Goal: Task Accomplishment & Management: Use online tool/utility

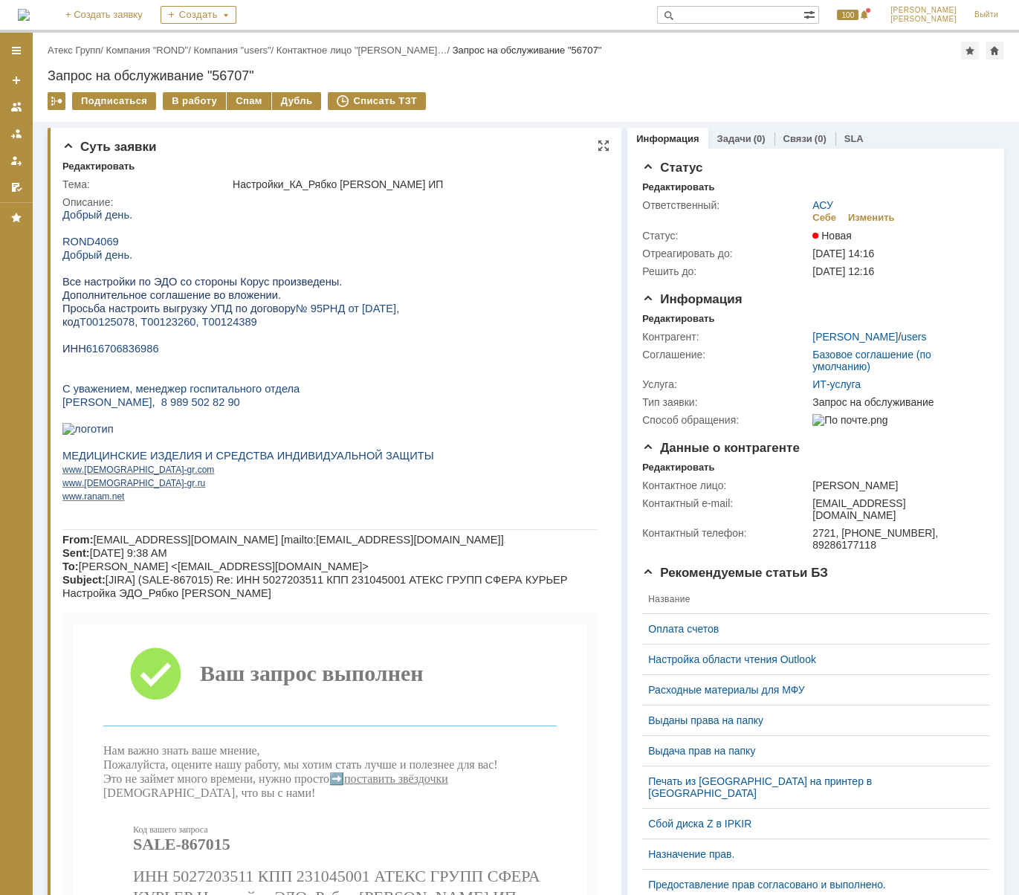
click at [216, 279] on span "Все настройки по ЭДО со стороны Корус произведены." at bounding box center [201, 282] width 279 height 12
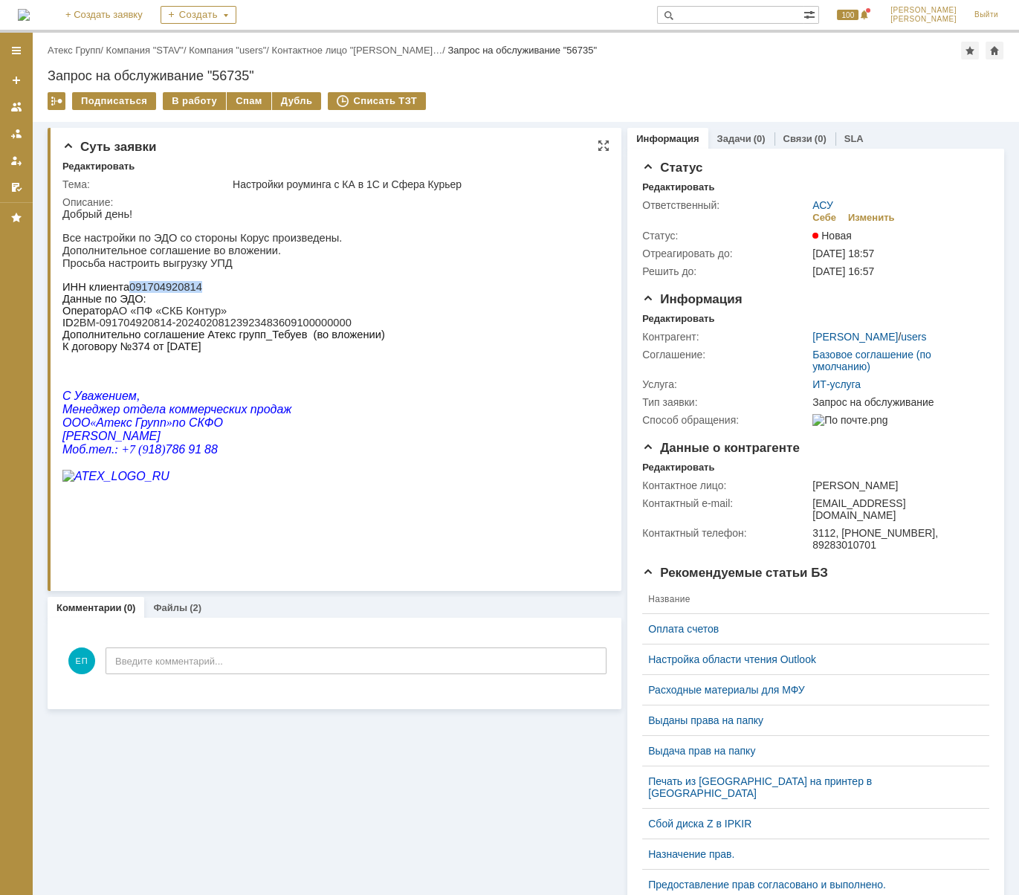
drag, startPoint x: 126, startPoint y: 289, endPoint x: 189, endPoint y: 292, distance: 64.0
click at [189, 292] on p "ИНН клиента 091704920814" at bounding box center [223, 287] width 323 height 12
copy p "091704920814"
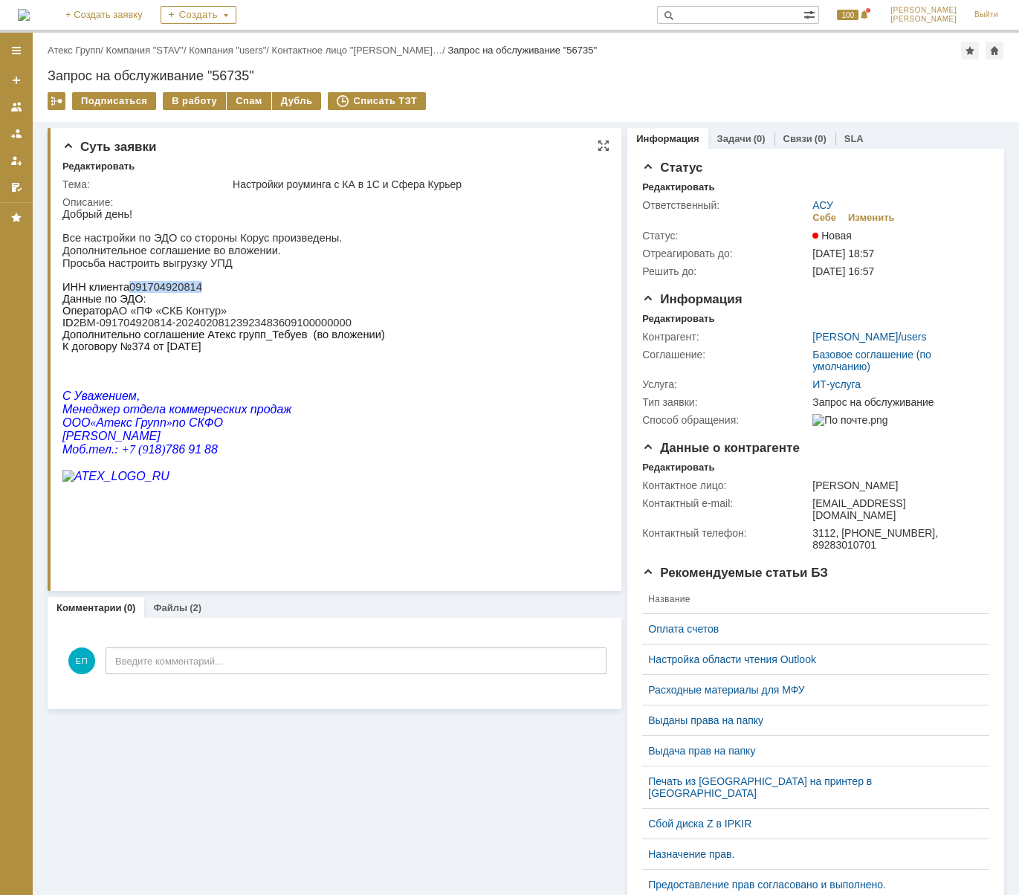
copy p "091704920814"
drag, startPoint x: 74, startPoint y: 331, endPoint x: 328, endPoint y: 331, distance: 254.1
click at [328, 331] on p "ID 2BM-091704920814-20240208123923483609100000000 Дополнительно соглашение Атек…" at bounding box center [223, 335] width 323 height 36
copy p "2BM-091704920814-20240208123923483609100000000"
click at [198, 104] on div "В работу" at bounding box center [194, 101] width 63 height 18
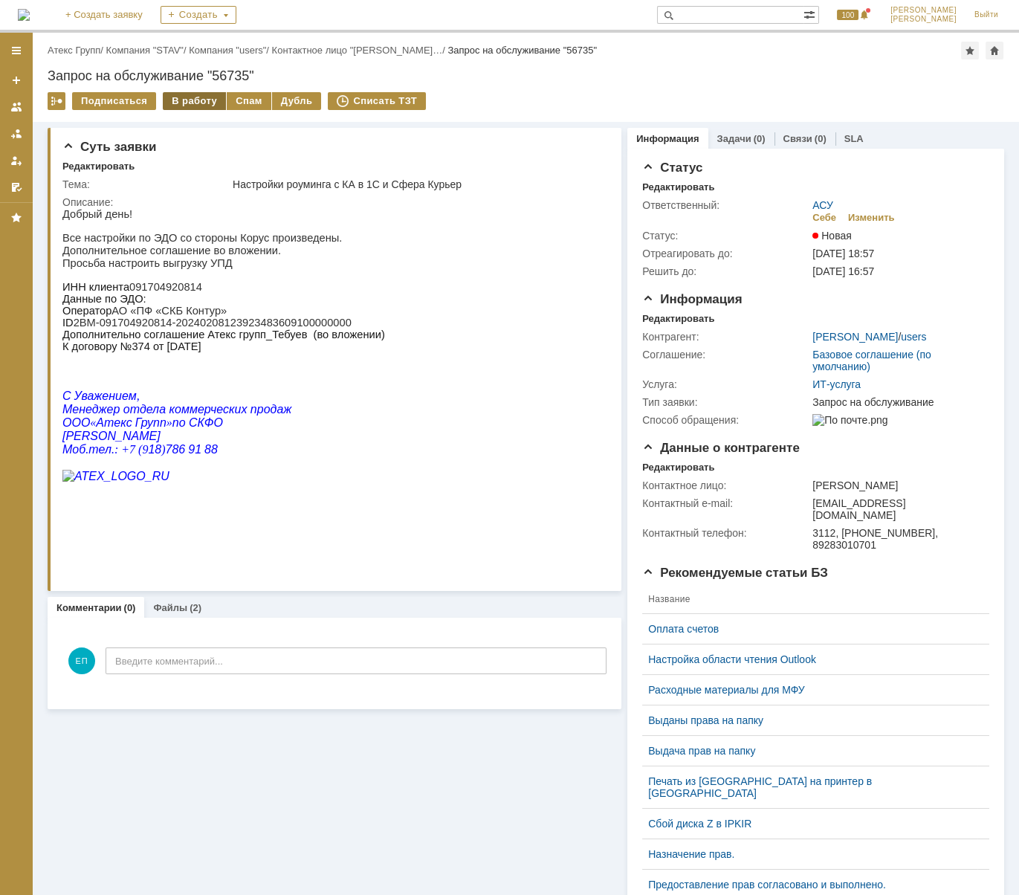
click at [183, 102] on div "В работу" at bounding box center [194, 101] width 63 height 18
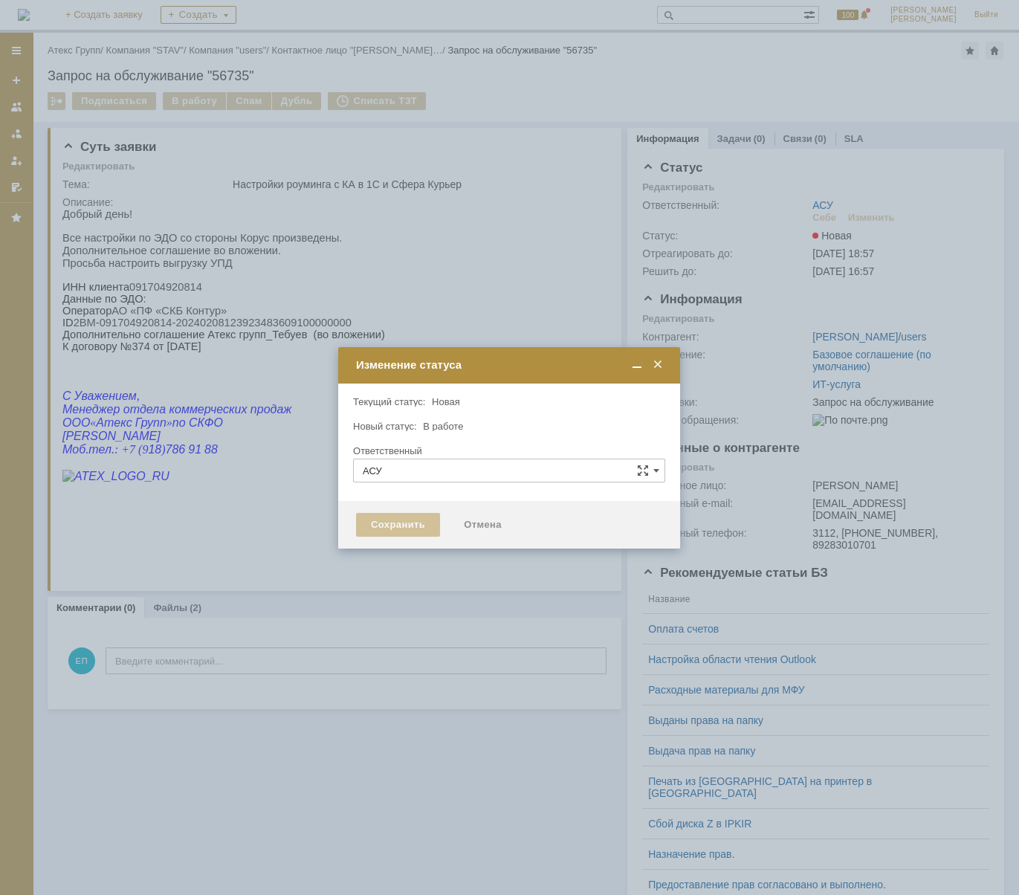
type input "Еремина Полина"
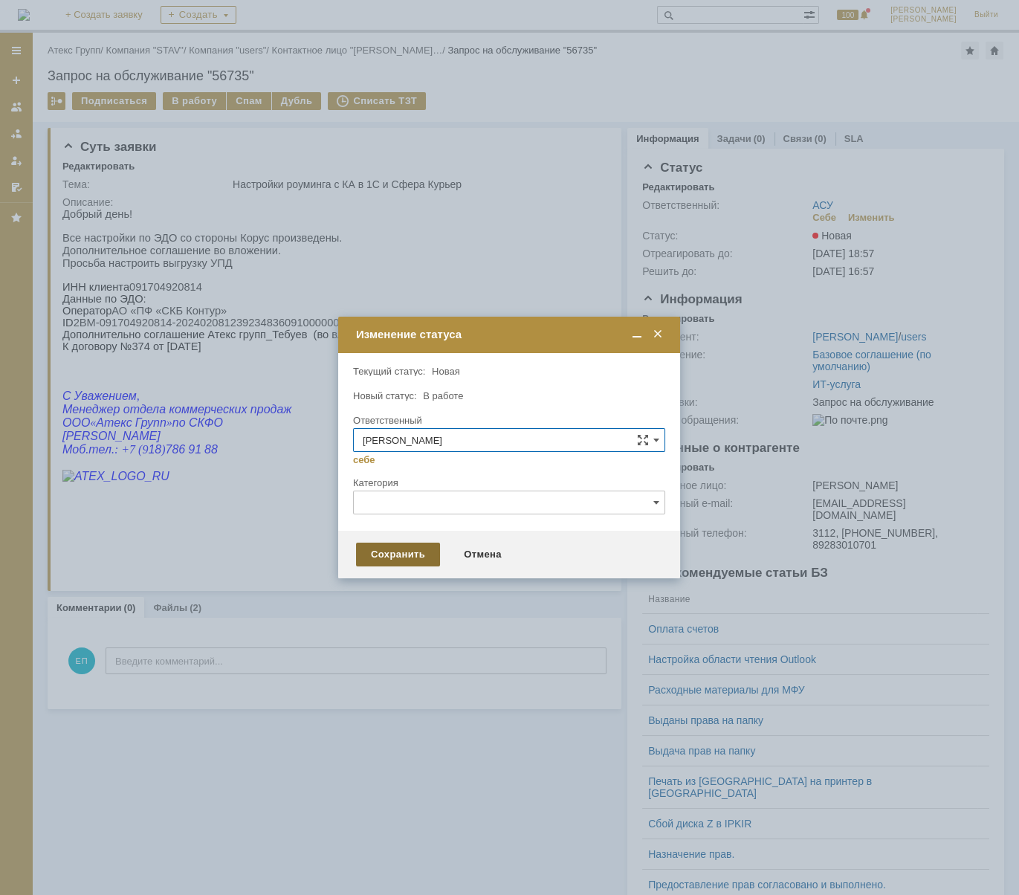
click at [414, 551] on div "Сохранить" at bounding box center [398, 554] width 84 height 24
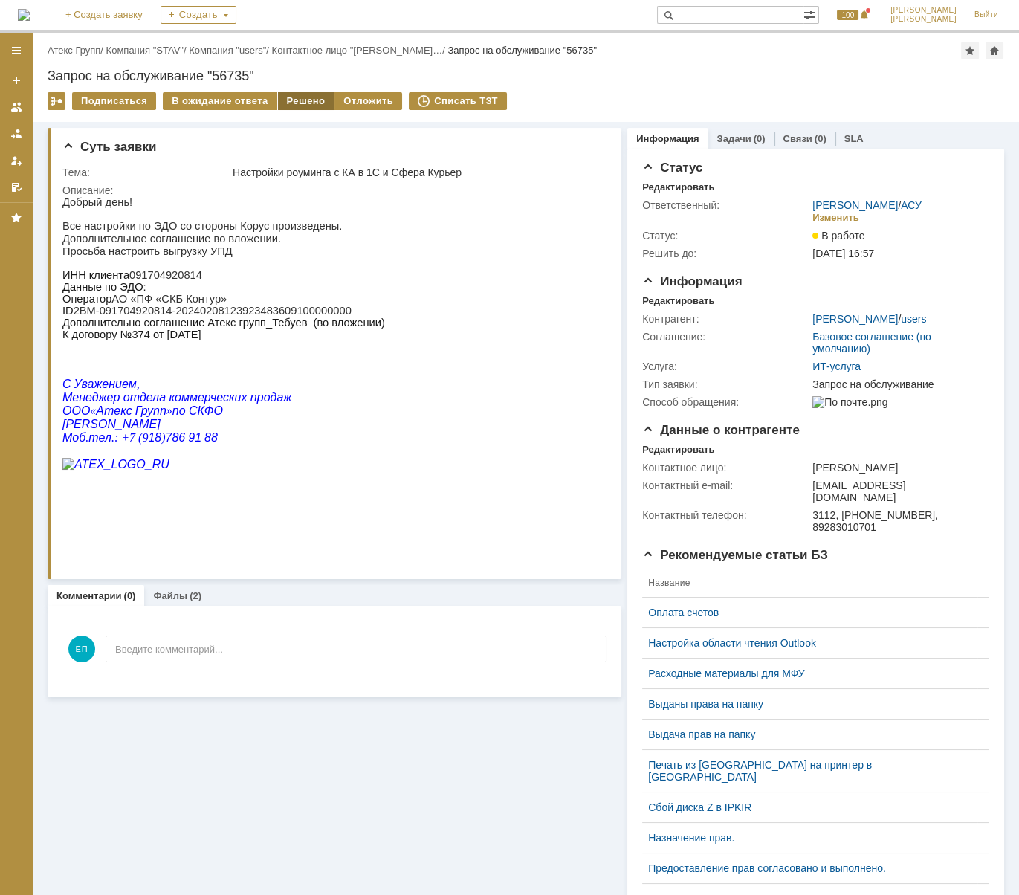
click at [311, 93] on div "Решено" at bounding box center [306, 101] width 56 height 18
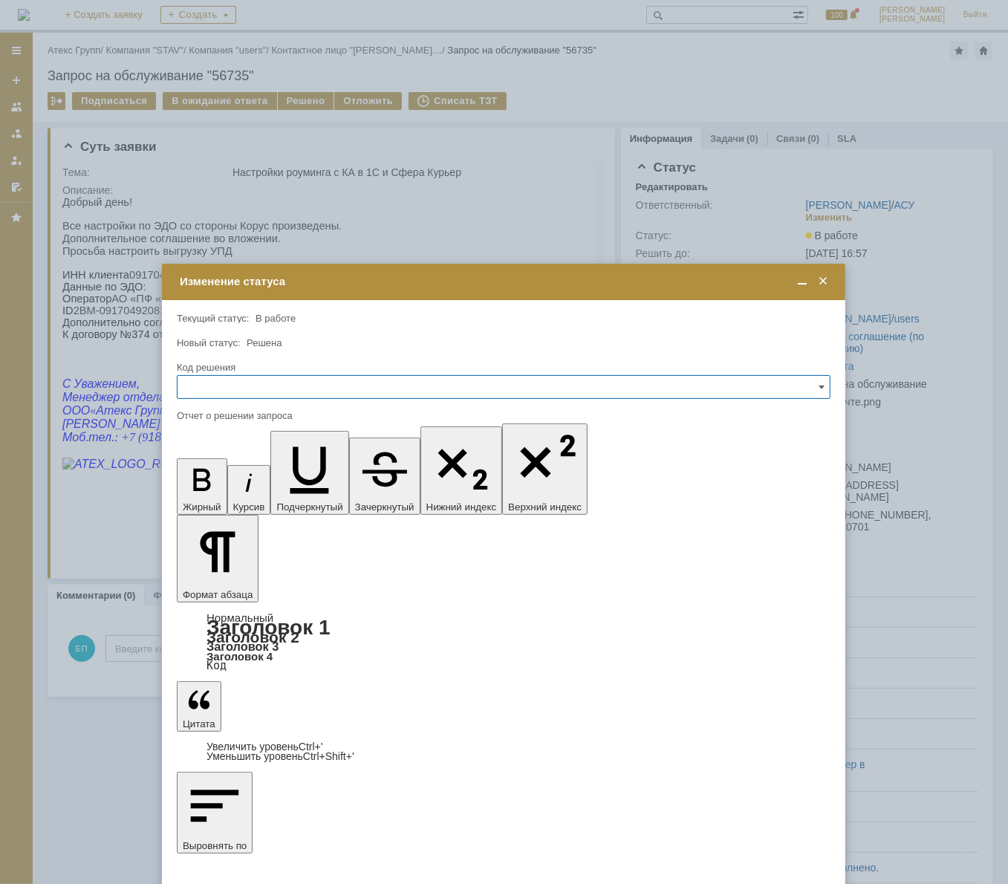
drag, startPoint x: 222, startPoint y: 594, endPoint x: 698, endPoint y: 11, distance: 752.6
